Goal: Subscribe to service/newsletter

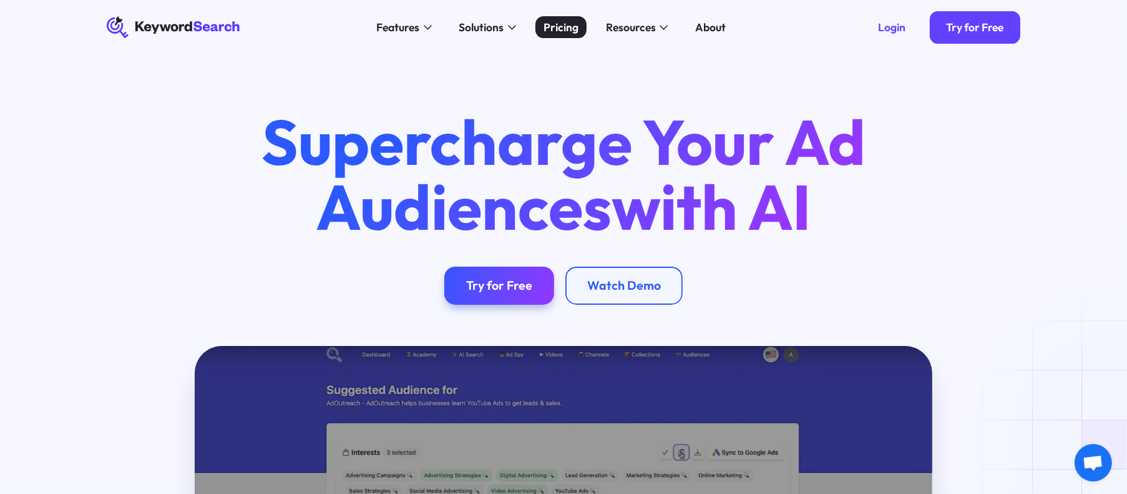
click at [563, 27] on div "Pricing" at bounding box center [560, 27] width 35 height 16
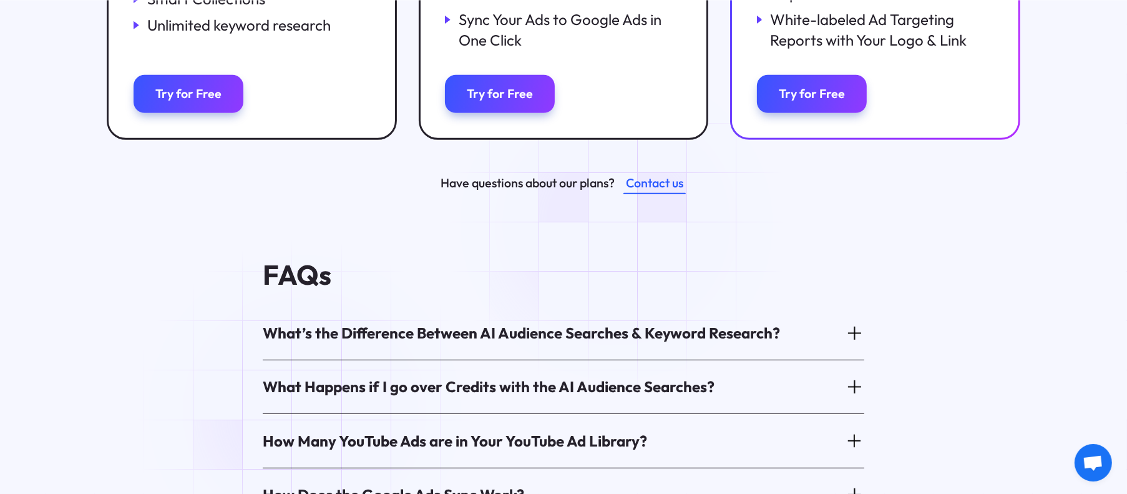
scroll to position [624, 0]
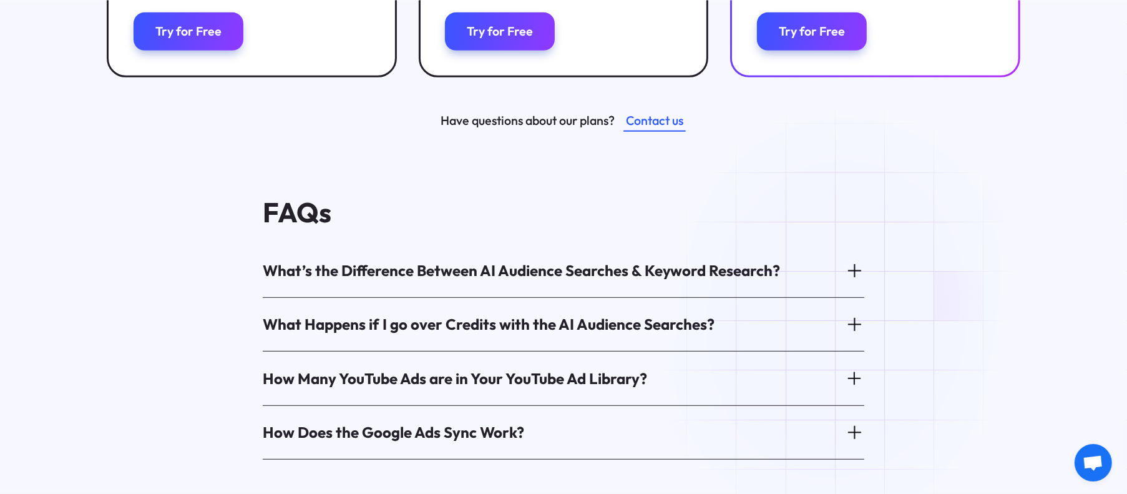
click at [852, 275] on icon at bounding box center [854, 270] width 19 height 19
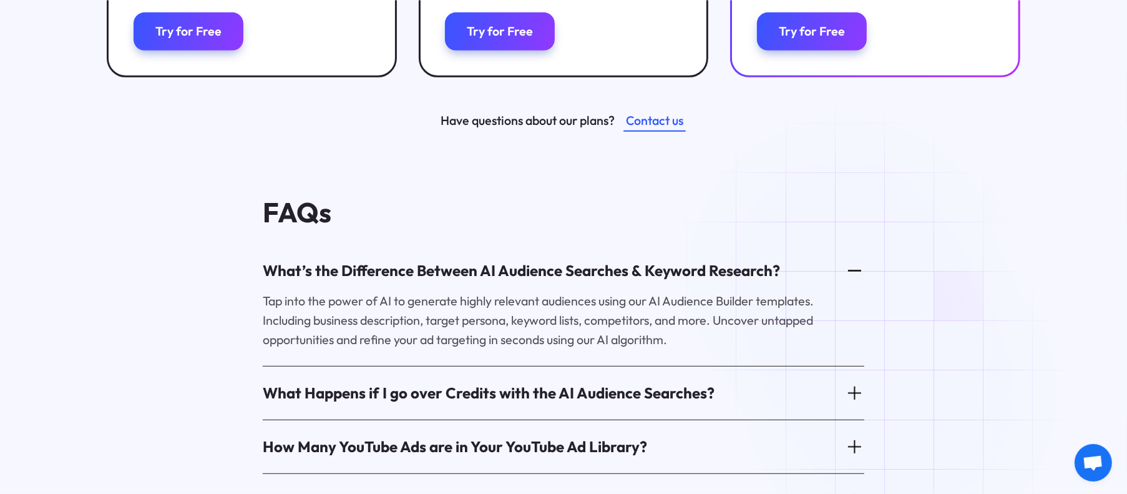
click at [852, 275] on icon at bounding box center [854, 270] width 19 height 19
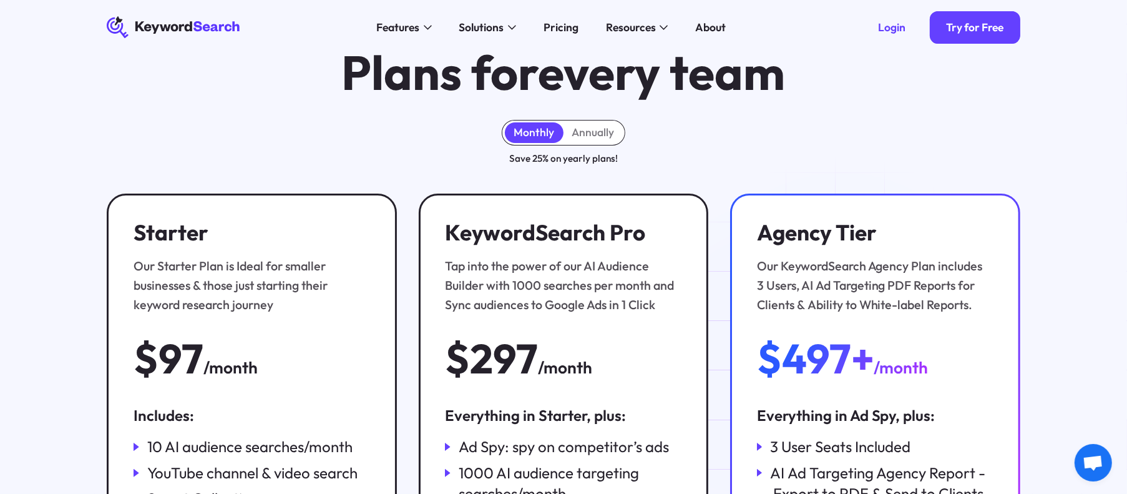
scroll to position [0, 0]
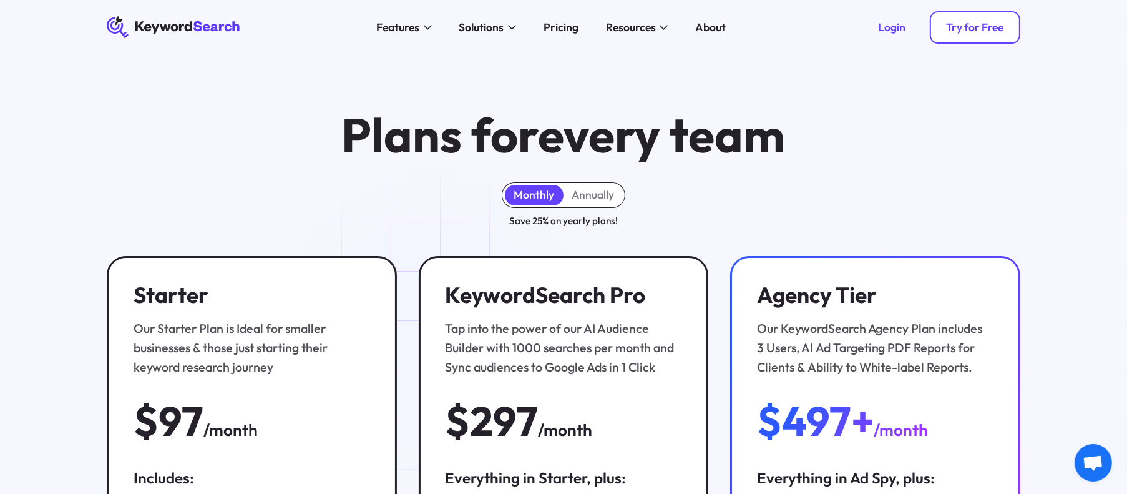
click at [977, 32] on div "Try for Free" at bounding box center [974, 28] width 57 height 14
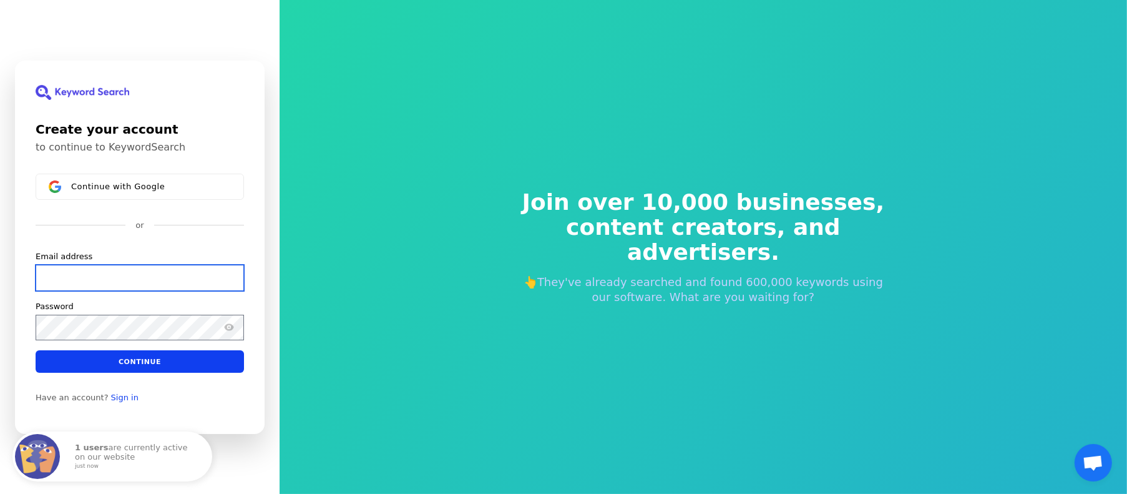
click at [137, 280] on input "Email address" at bounding box center [140, 277] width 208 height 26
click at [170, 281] on input "[PERSON_NAME][EMAIL_ADDRESS][DOMAIN_NAME]" at bounding box center [140, 277] width 208 height 26
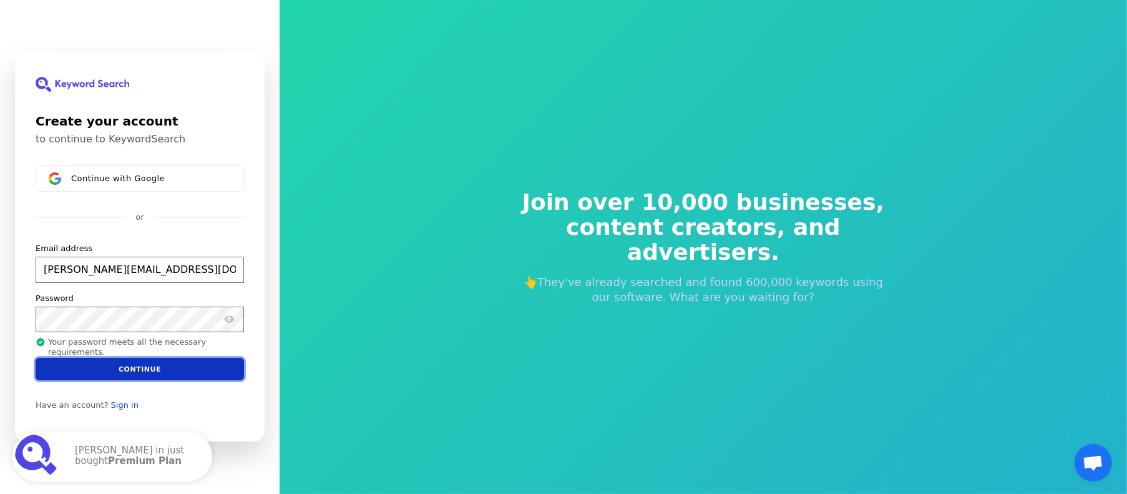
click at [132, 369] on button "Continue" at bounding box center [140, 369] width 208 height 22
type input "[PERSON_NAME][EMAIL_ADDRESS][DOMAIN_NAME]"
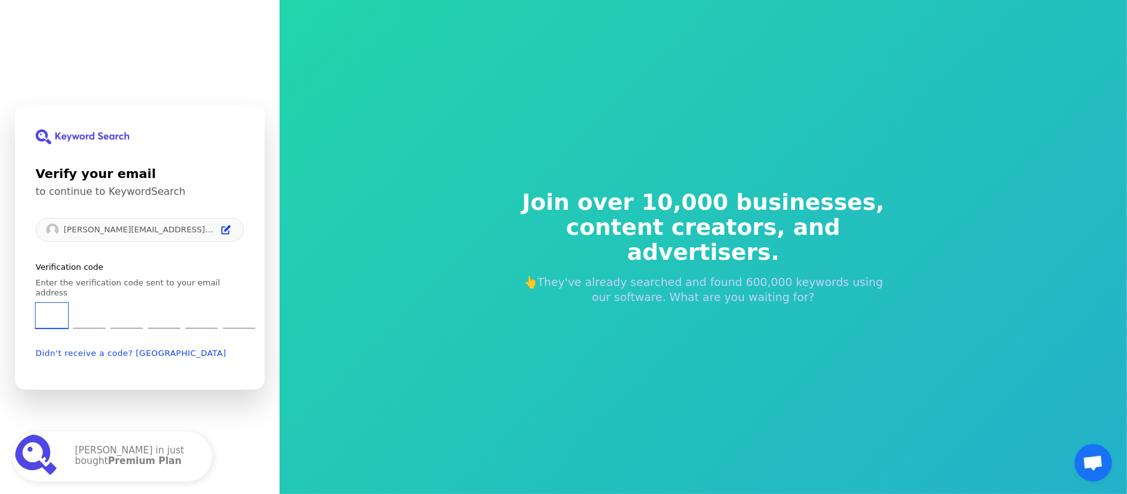
type input "3"
type input "1"
type input "3"
type input "4"
type input "9"
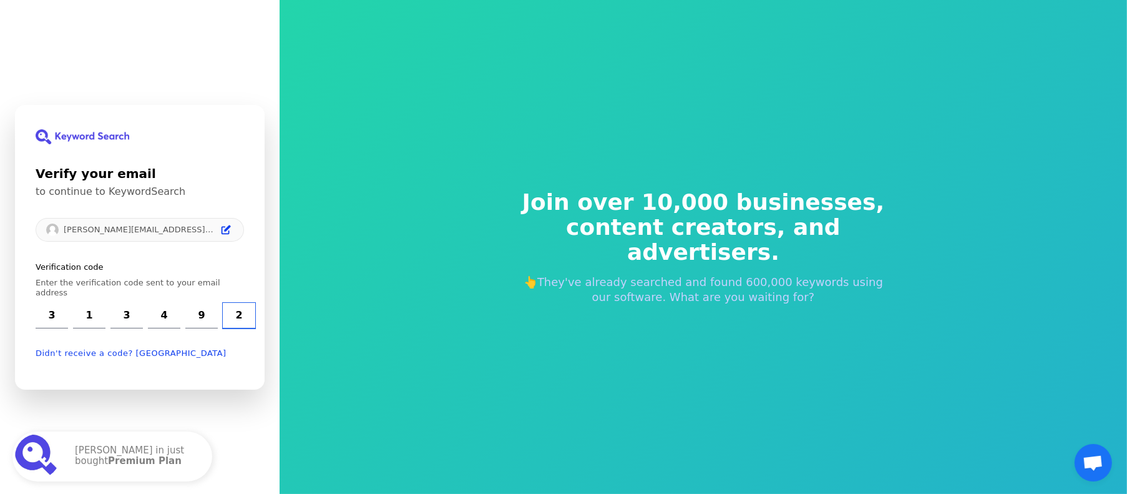
type input "2"
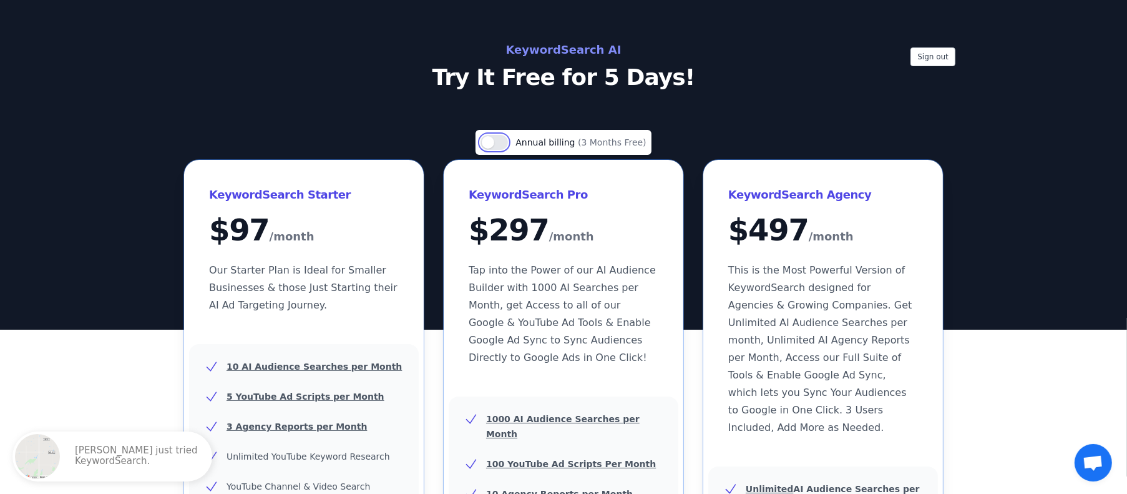
click at [507, 144] on button "Use setting" at bounding box center [493, 142] width 27 height 15
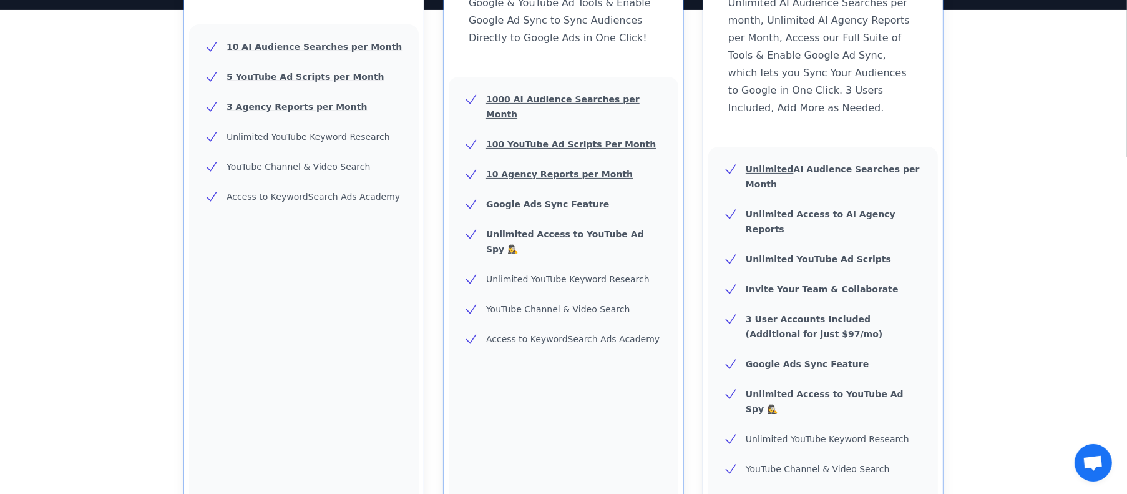
scroll to position [507, 0]
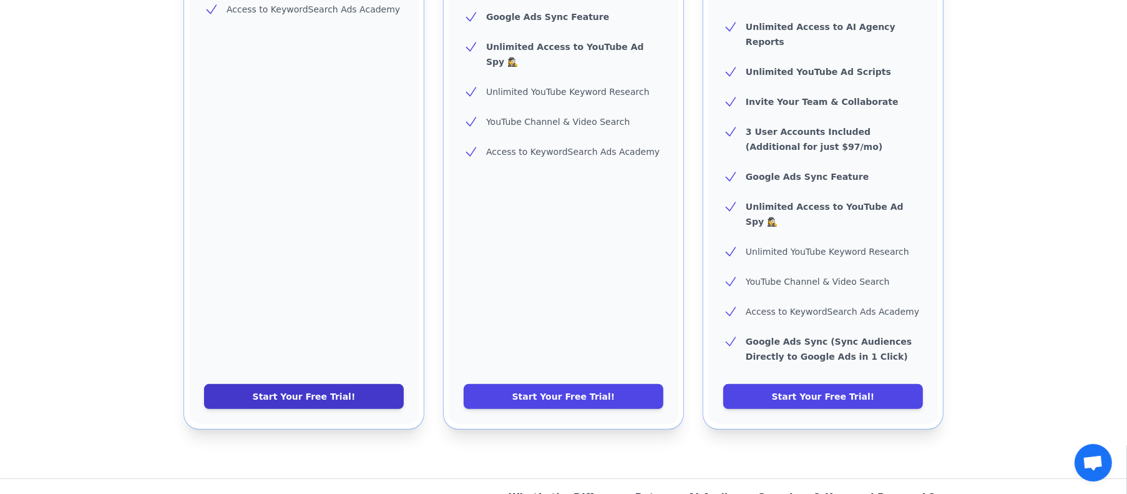
click at [342, 384] on link "Start Your Free Trial!" at bounding box center [304, 396] width 200 height 25
